Goal: Task Accomplishment & Management: Use online tool/utility

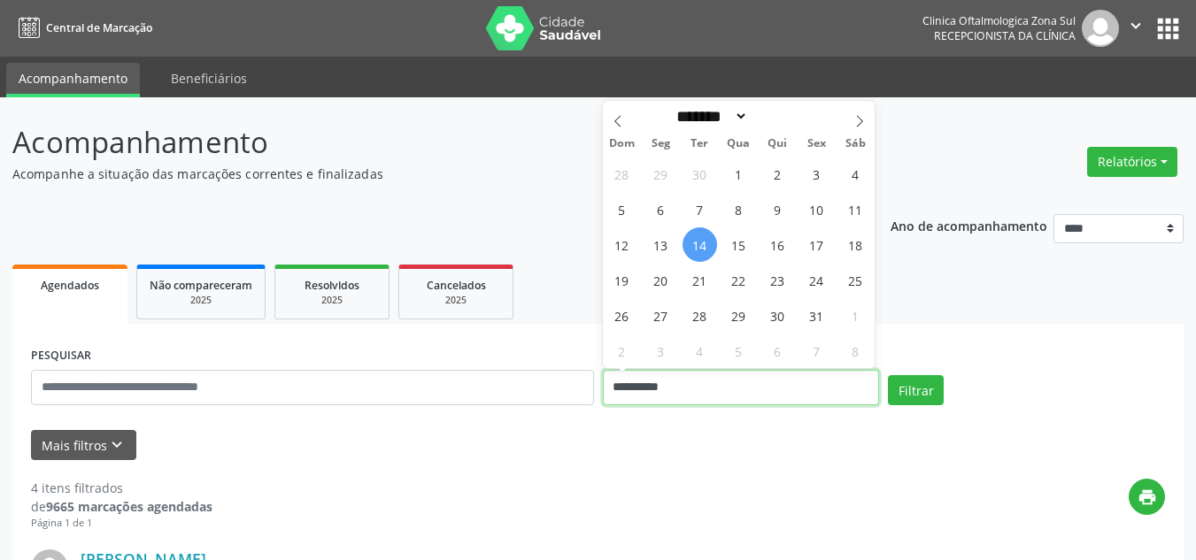
click at [678, 387] on input "**********" at bounding box center [741, 387] width 277 height 35
click at [853, 122] on icon at bounding box center [859, 121] width 12 height 12
select select "**"
click at [858, 165] on span "1" at bounding box center [855, 174] width 35 height 35
type input "**********"
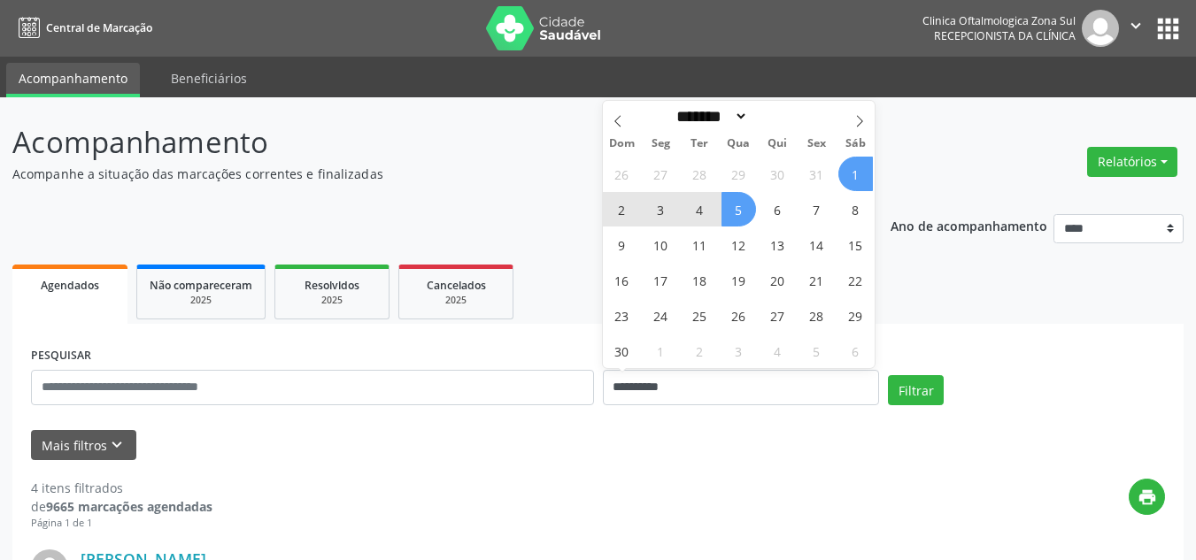
click at [731, 207] on span "5" at bounding box center [738, 209] width 35 height 35
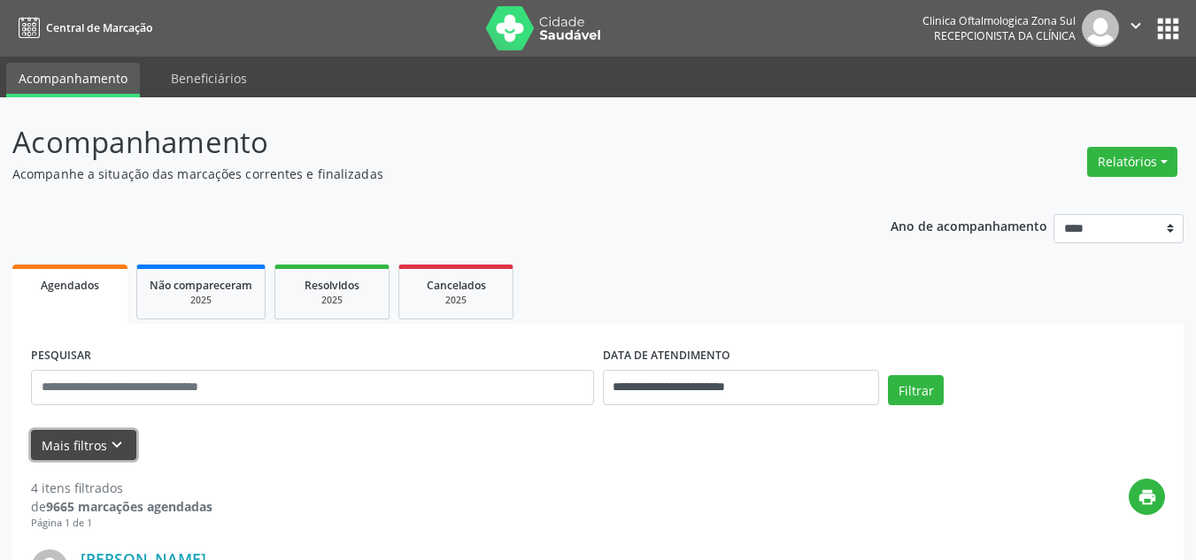
drag, startPoint x: 107, startPoint y: 460, endPoint x: 110, endPoint y: 450, distance: 10.1
click at [107, 456] on button "Mais filtros keyboard_arrow_down" at bounding box center [83, 445] width 105 height 31
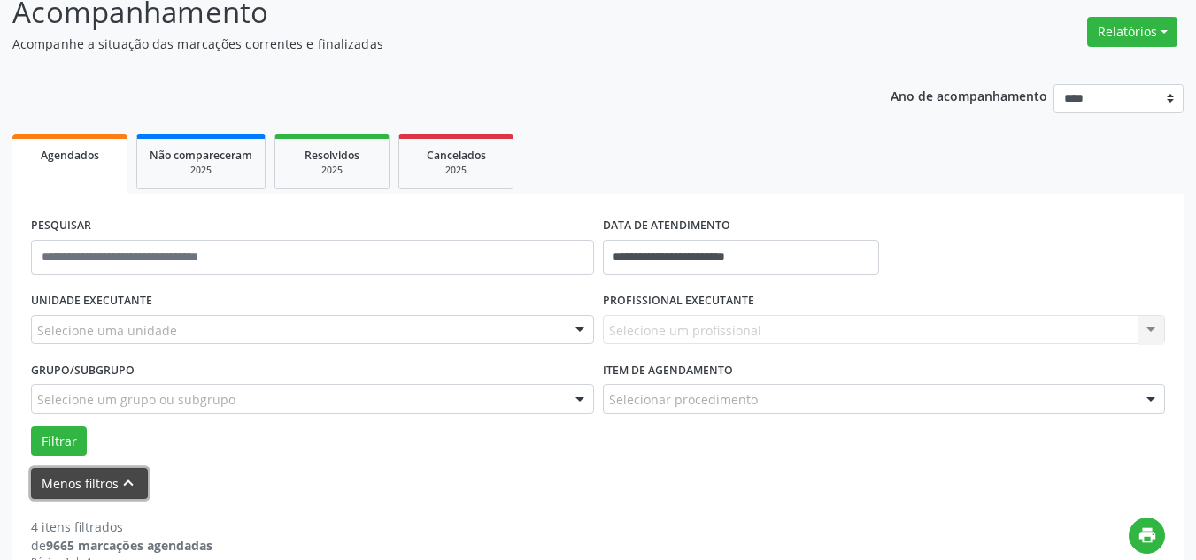
scroll to position [266, 0]
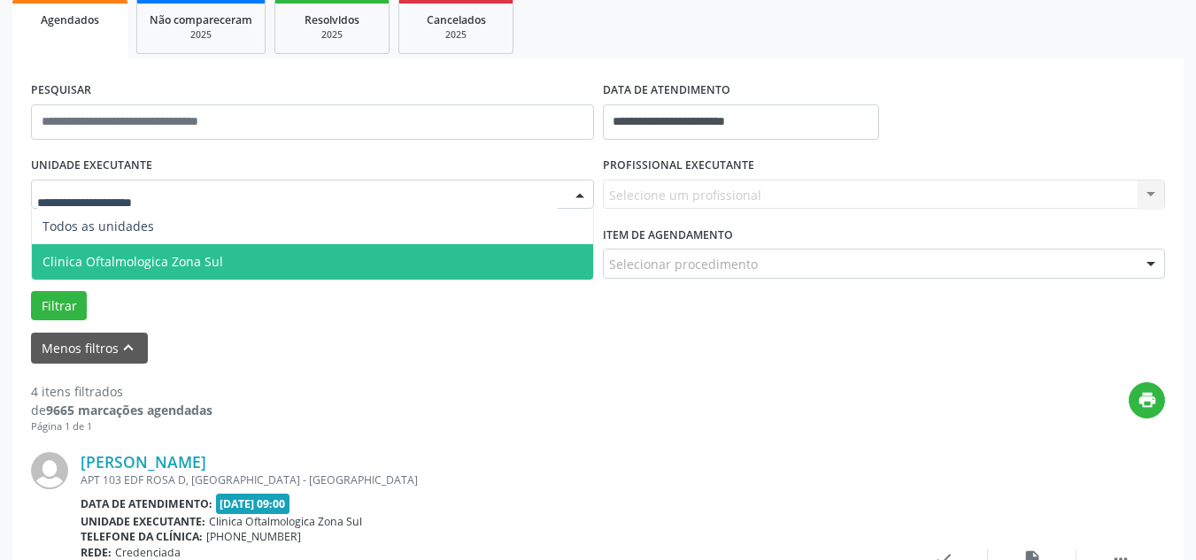
drag, startPoint x: 145, startPoint y: 241, endPoint x: 145, endPoint y: 253, distance: 12.4
click at [145, 253] on ul "Todos as unidades Clinica Oftalmologica Zona Sul Nenhum resultado encontrado pa…" at bounding box center [312, 244] width 561 height 71
drag, startPoint x: 221, startPoint y: 252, endPoint x: 379, endPoint y: 242, distance: 157.8
click at [235, 252] on span "Clinica Oftalmologica Zona Sul" at bounding box center [312, 261] width 561 height 35
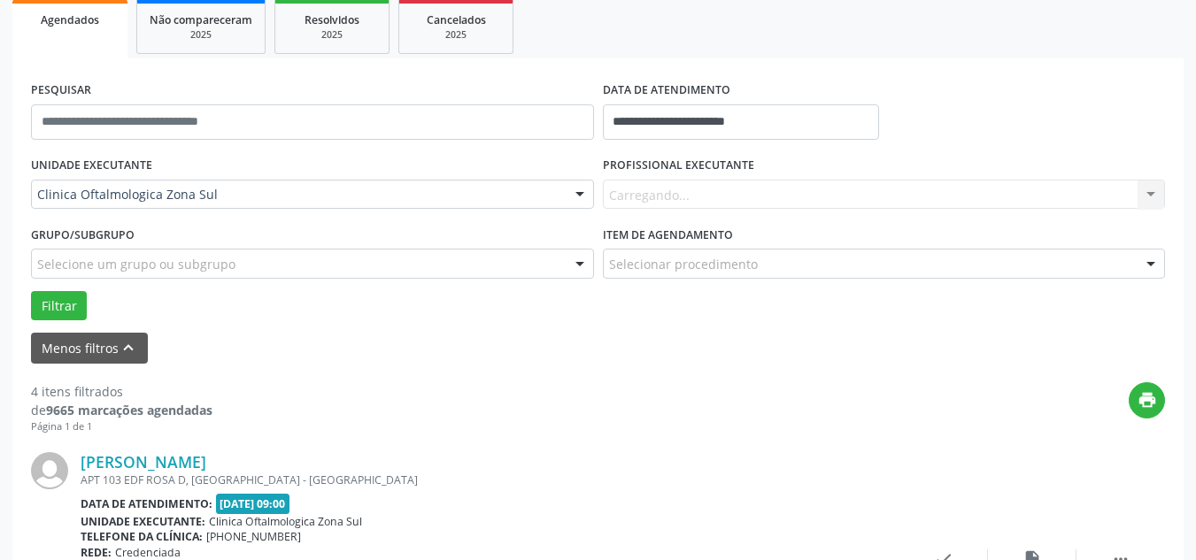
click at [720, 182] on div "Carregando... Nenhum resultado encontrado para: " " Não há nenhuma opção para s…" at bounding box center [884, 195] width 563 height 30
click at [688, 198] on div "Carregando... Nenhum resultado encontrado para: " " Não há nenhuma opção para s…" at bounding box center [884, 195] width 563 height 30
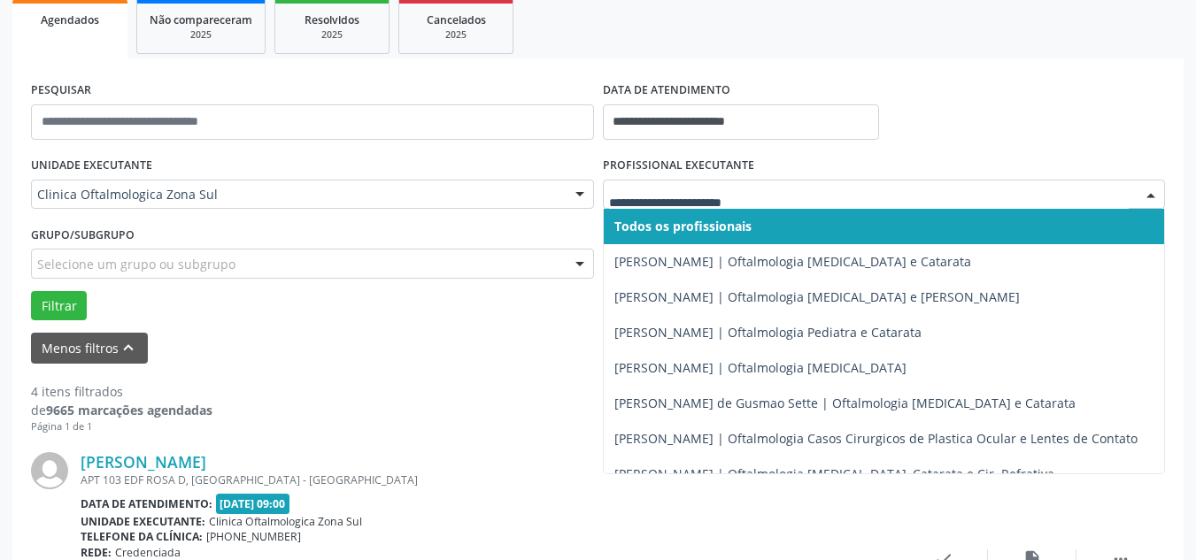
drag, startPoint x: 1093, startPoint y: 194, endPoint x: 1020, endPoint y: 190, distance: 73.5
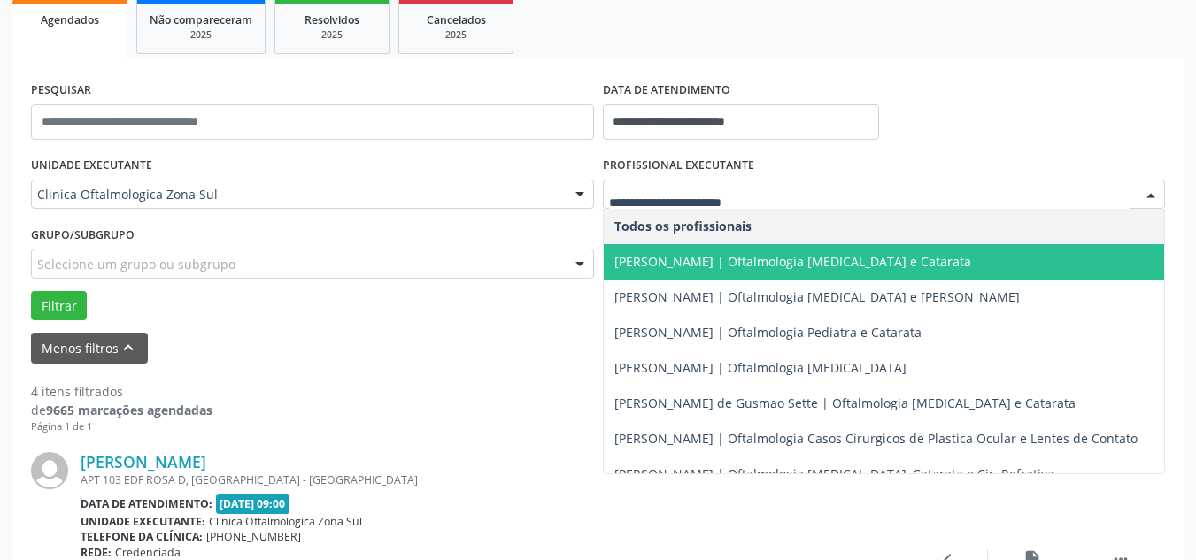
click at [656, 272] on span "[PERSON_NAME] | Oftalmologia [MEDICAL_DATA] e Catarata" at bounding box center [884, 261] width 561 height 35
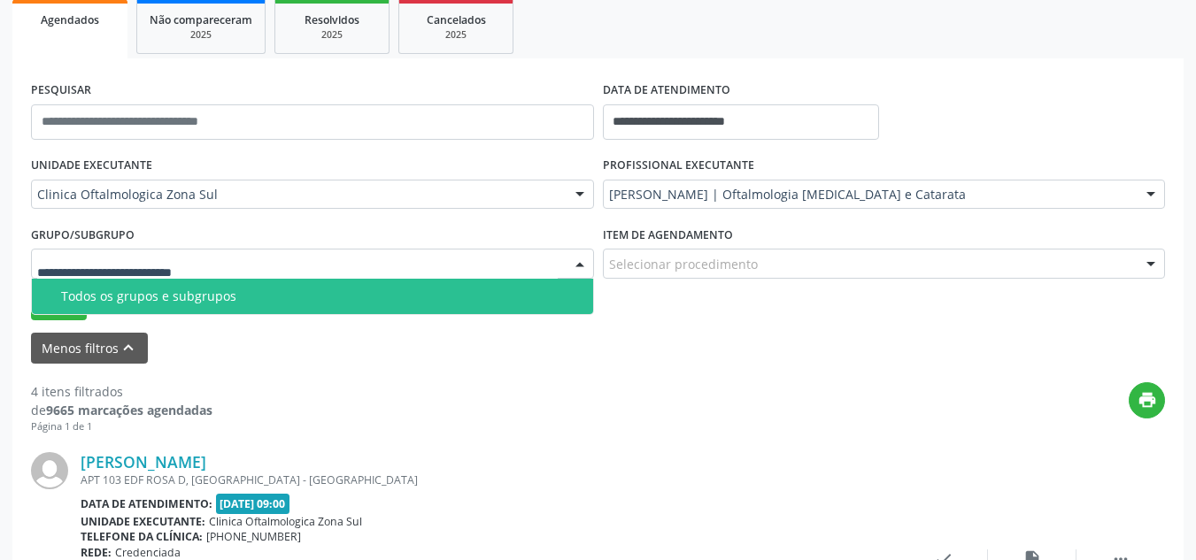
drag, startPoint x: 150, startPoint y: 294, endPoint x: 89, endPoint y: 304, distance: 62.0
click at [150, 294] on div "Todos os grupos e subgrupos" at bounding box center [321, 296] width 521 height 14
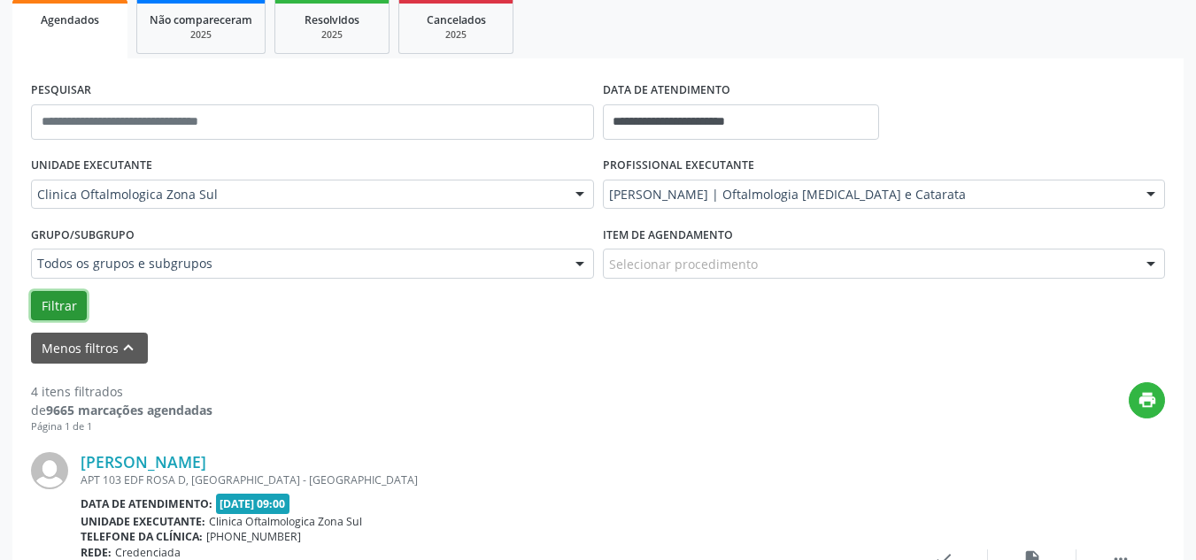
click at [63, 307] on button "Filtrar" at bounding box center [59, 306] width 56 height 30
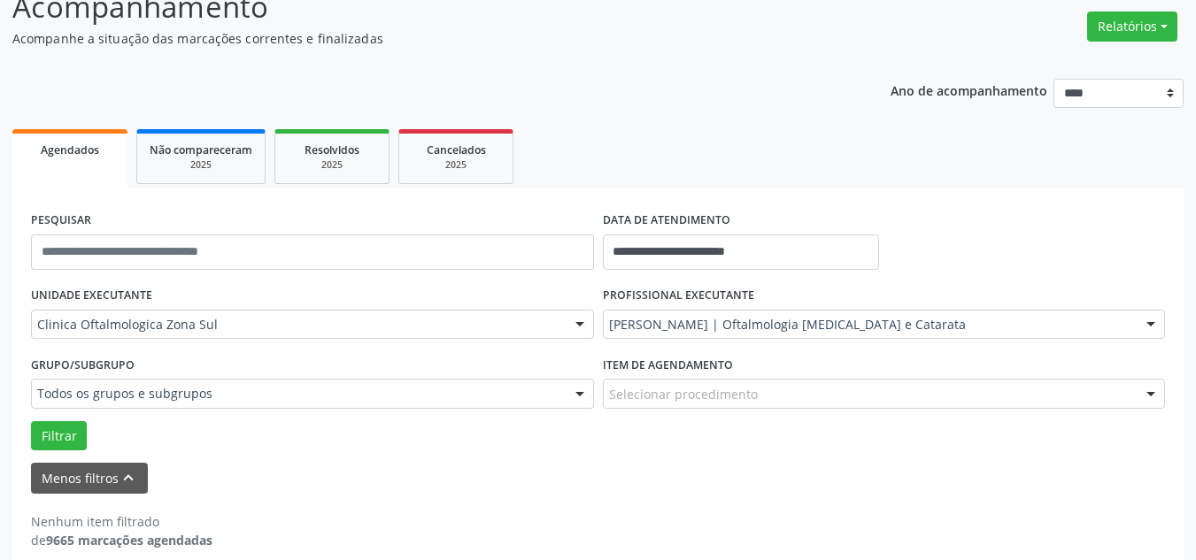
scroll to position [156, 0]
